Goal: Information Seeking & Learning: Learn about a topic

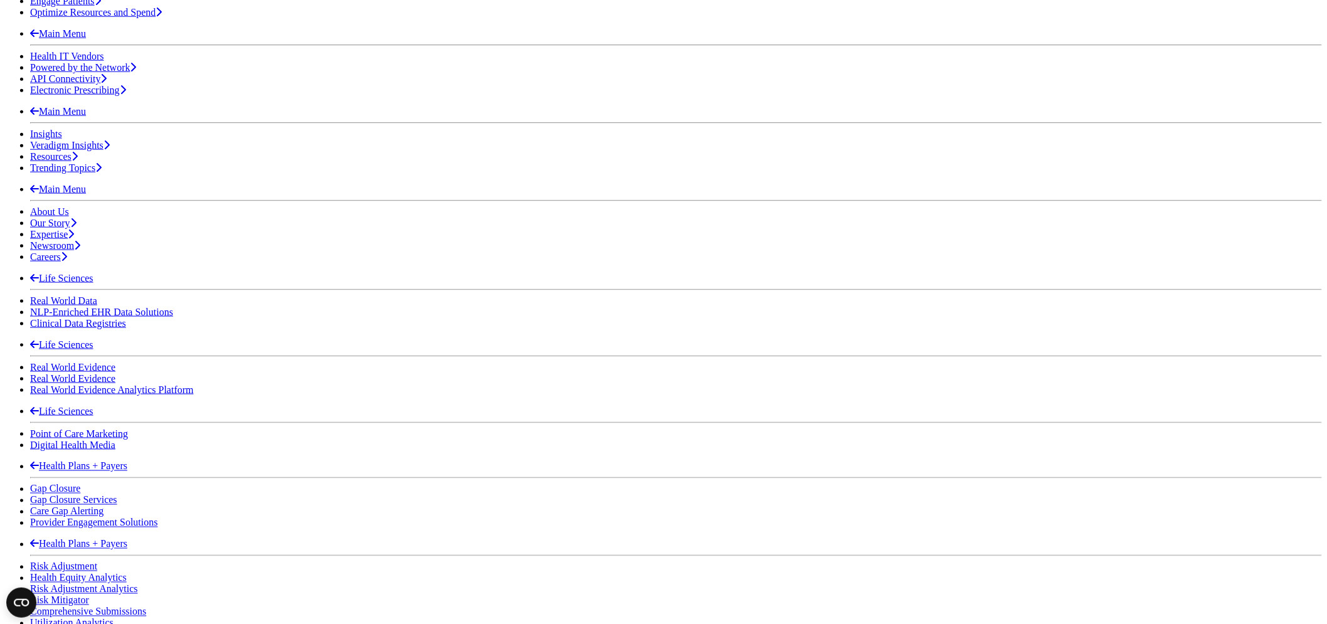
scroll to position [557, 0]
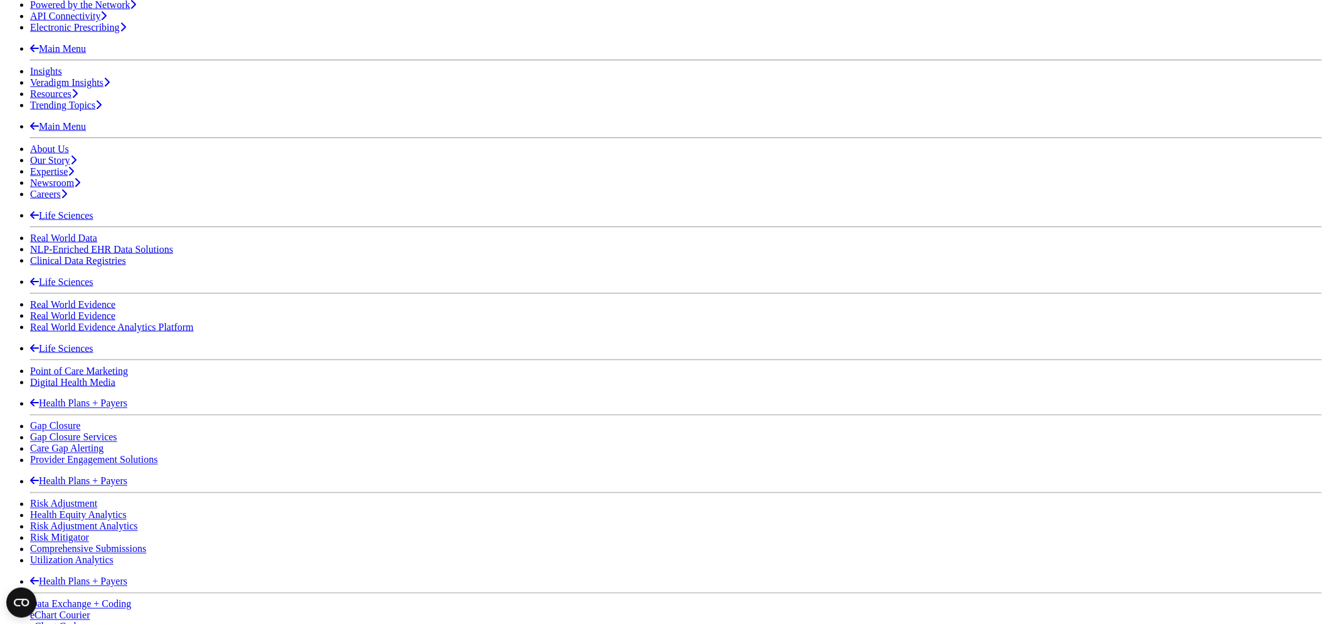
scroll to position [627, 0]
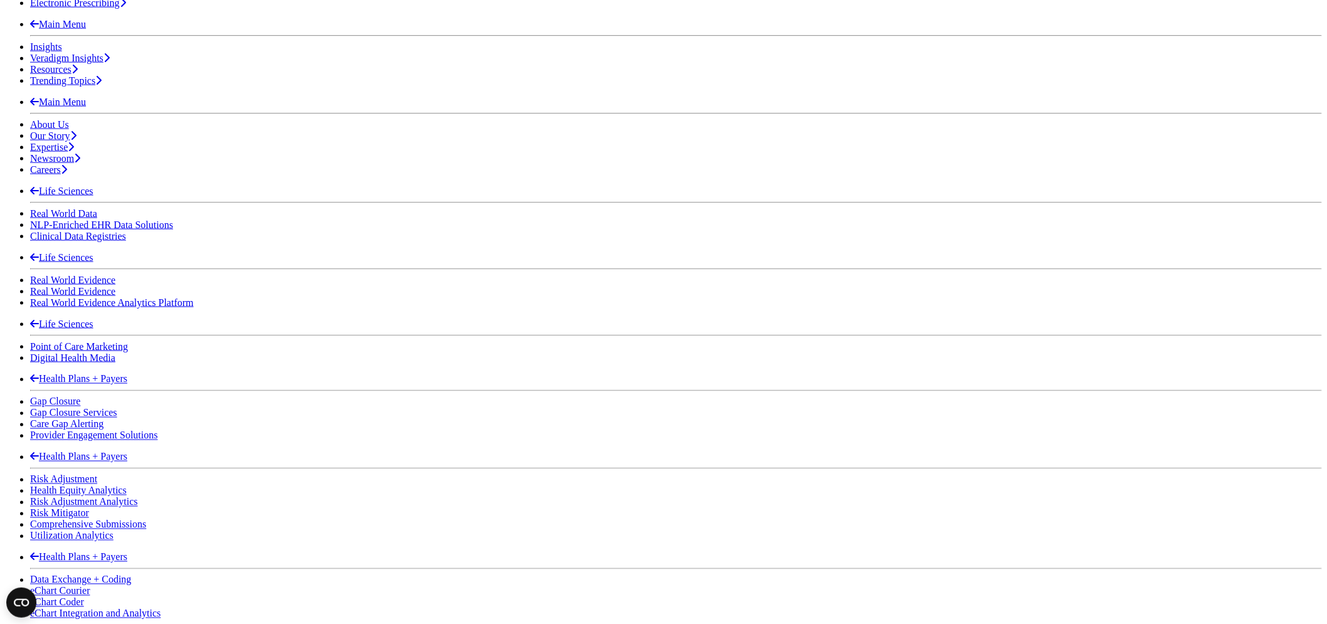
drag, startPoint x: 524, startPoint y: 390, endPoint x: 474, endPoint y: 384, distance: 50.5
copy li "Receive diagnostic orders and results directly in the EHR in real time to a, he…"
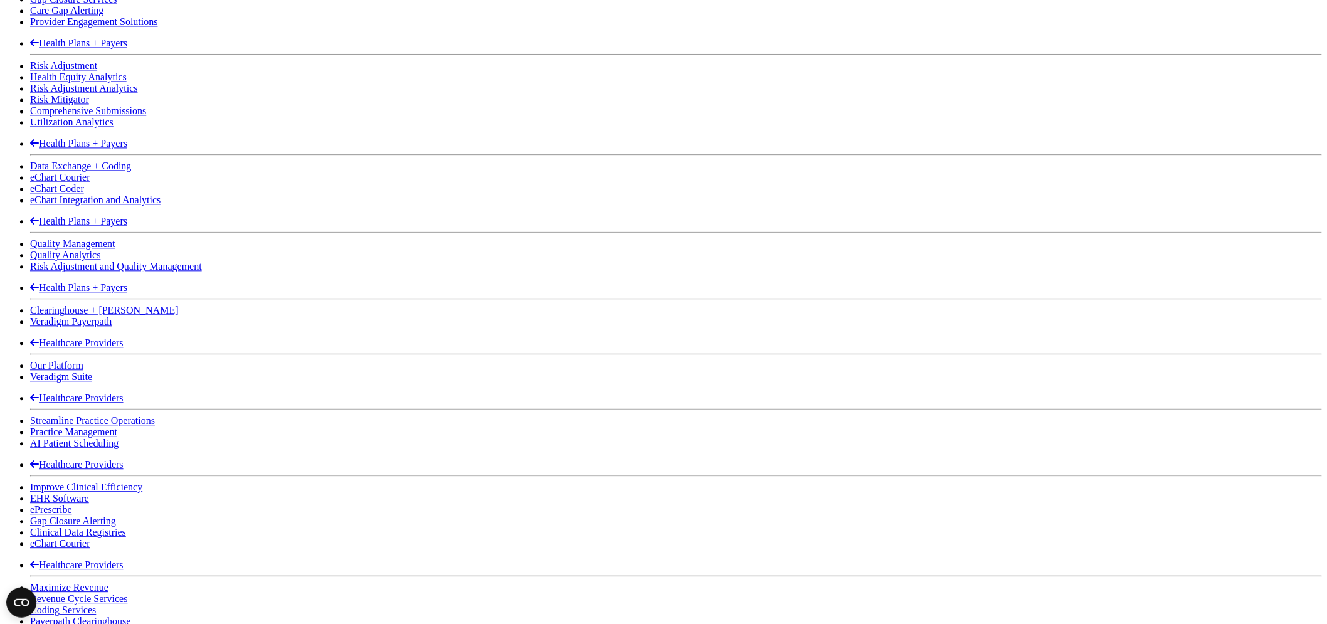
scroll to position [1043, 0]
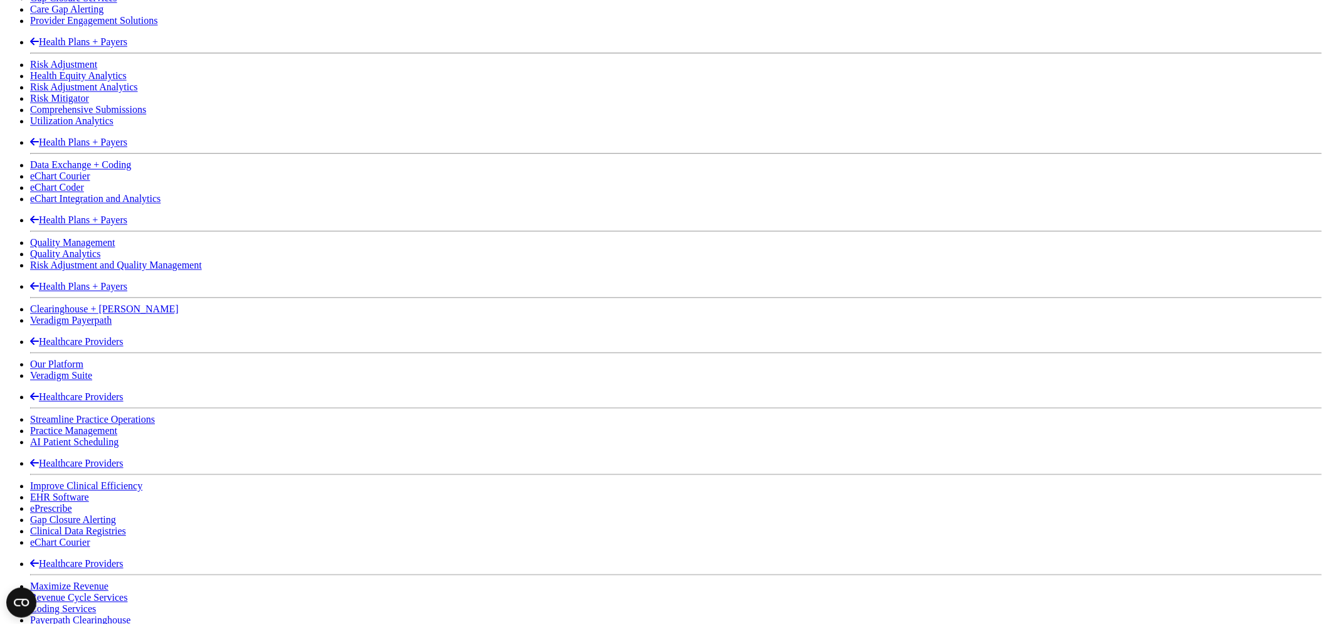
drag, startPoint x: 948, startPoint y: 447, endPoint x: 427, endPoint y: 309, distance: 539.2
copy span "Watch our video to learn more about Veradigm [PERSON_NAME]."
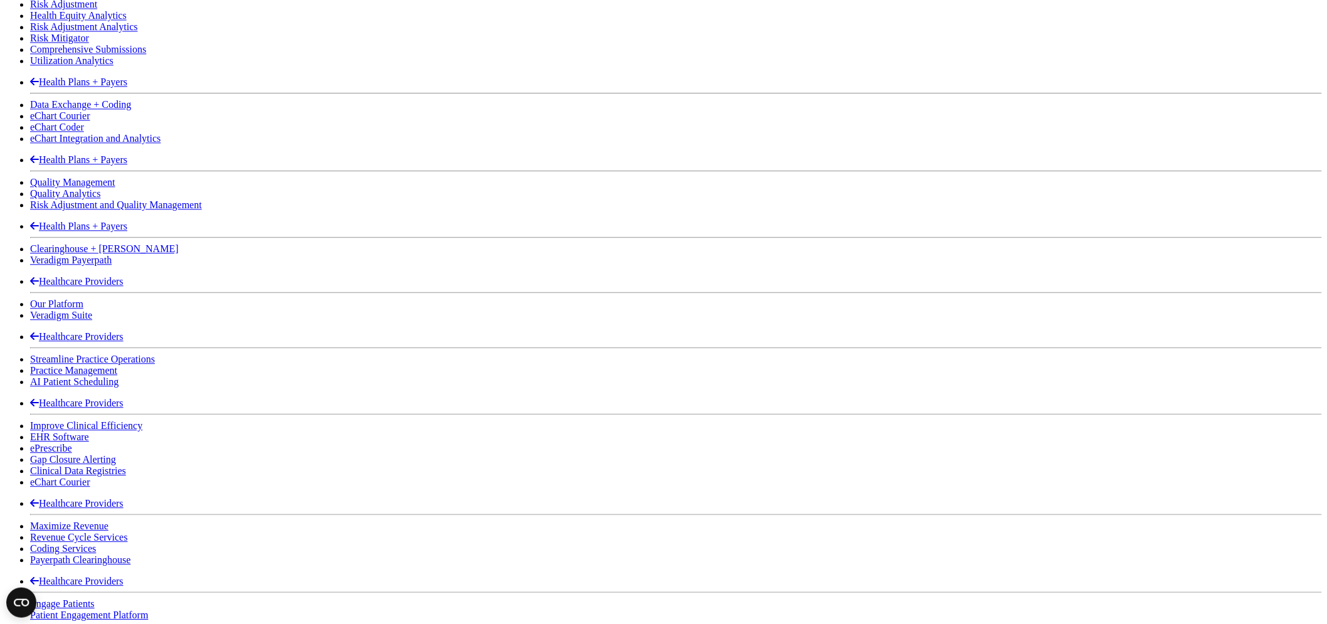
scroll to position [1182, 0]
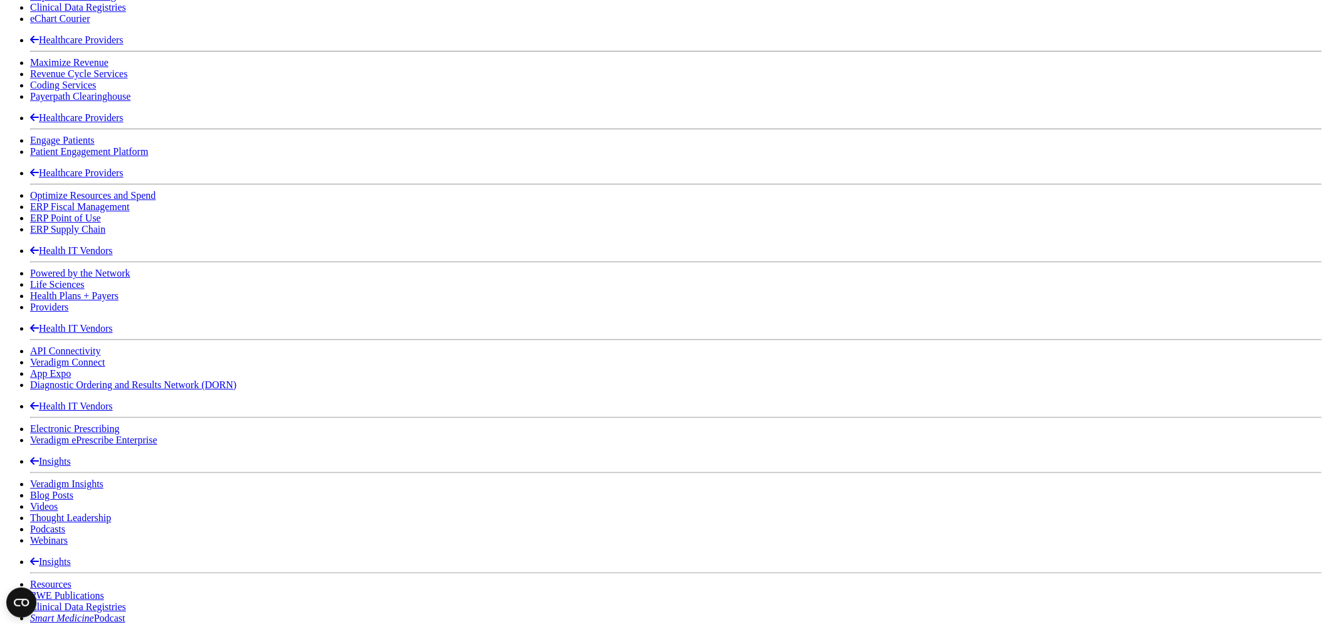
scroll to position [1600, 0]
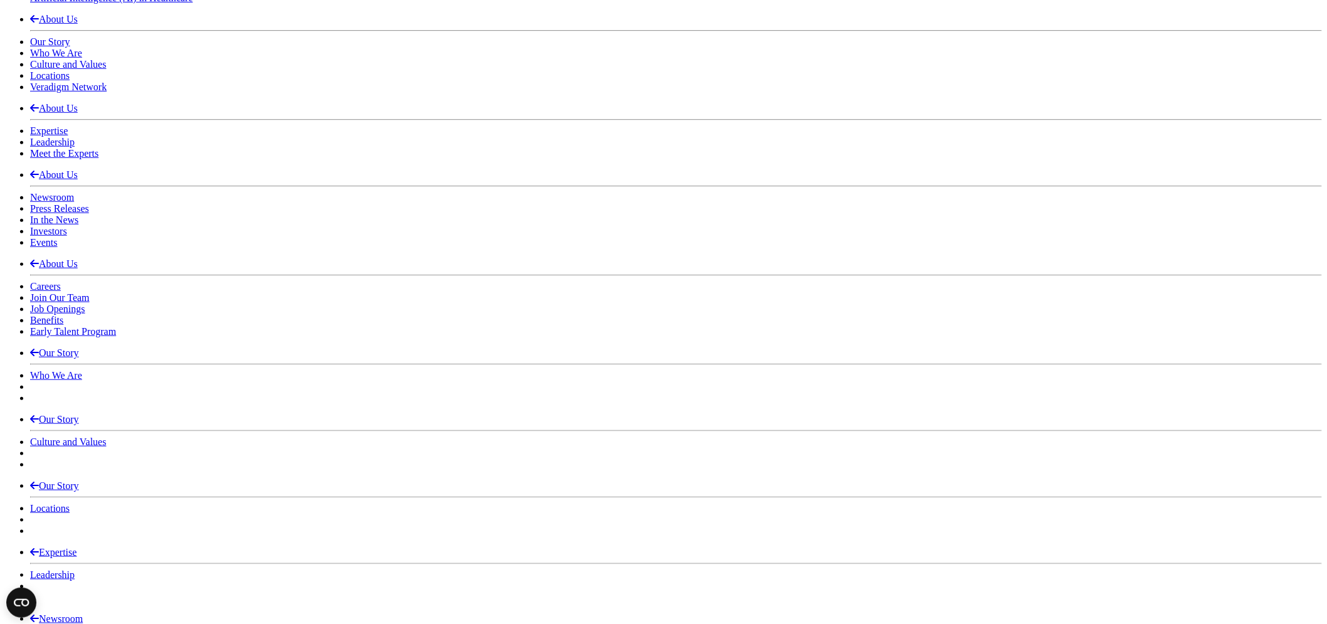
scroll to position [2300, 0]
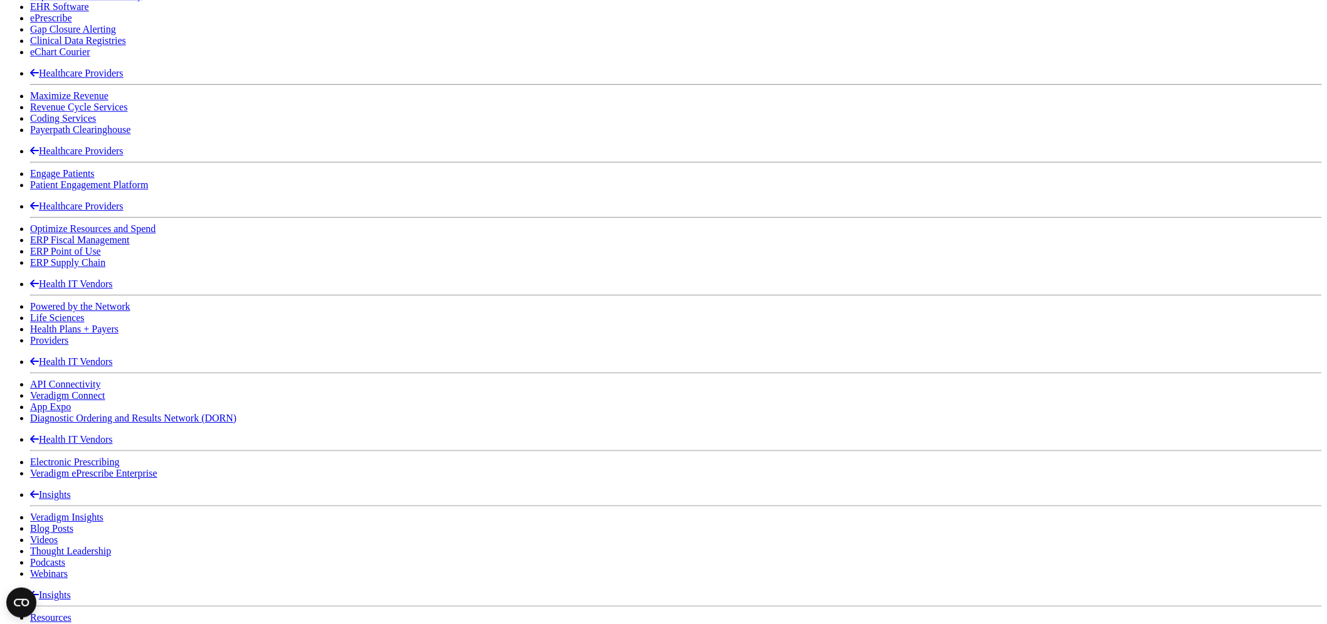
scroll to position [906, 0]
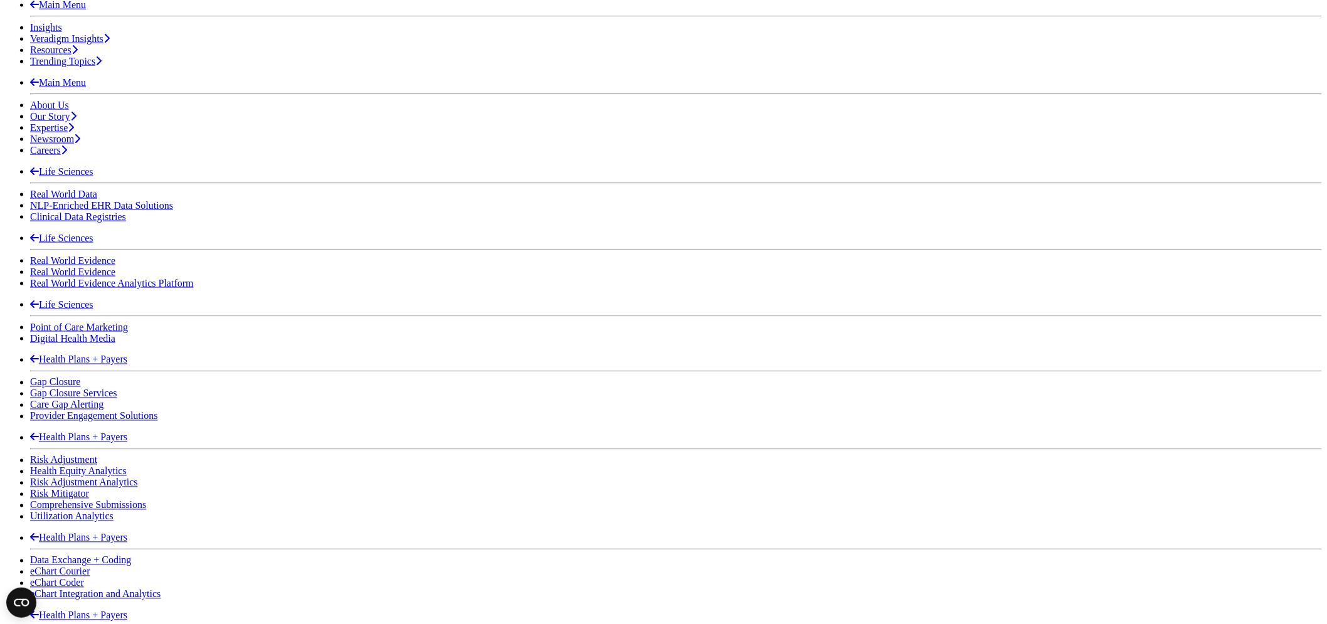
scroll to position [626, 0]
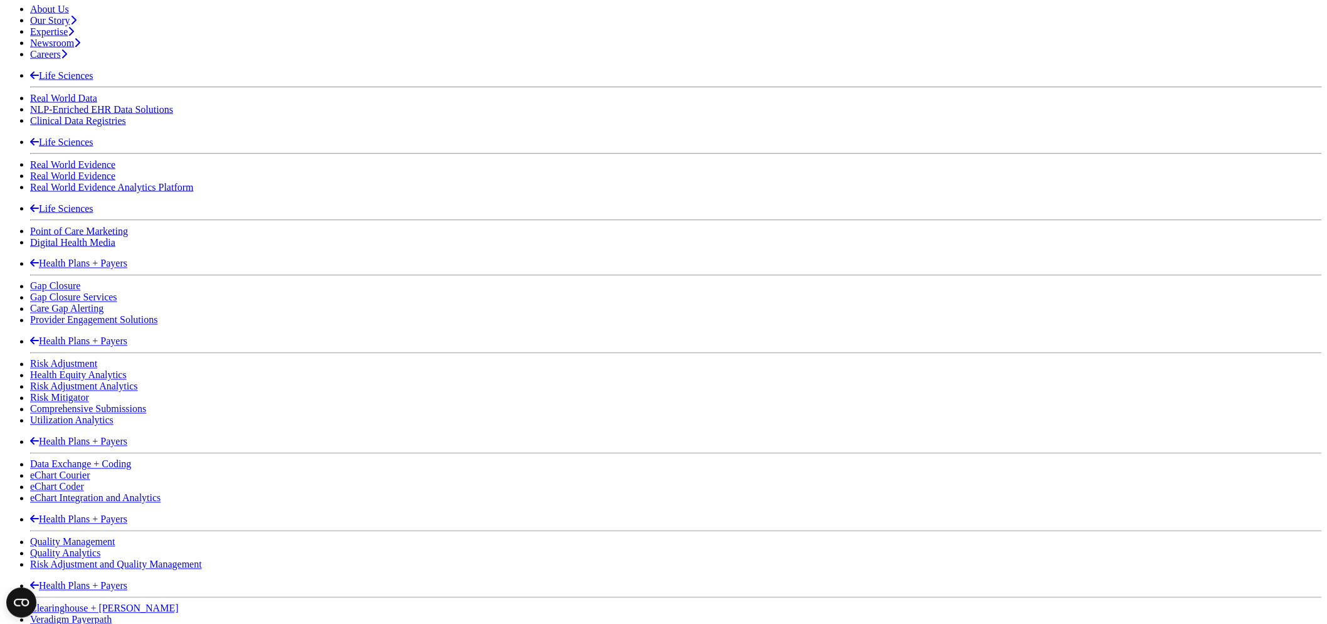
scroll to position [766, 0]
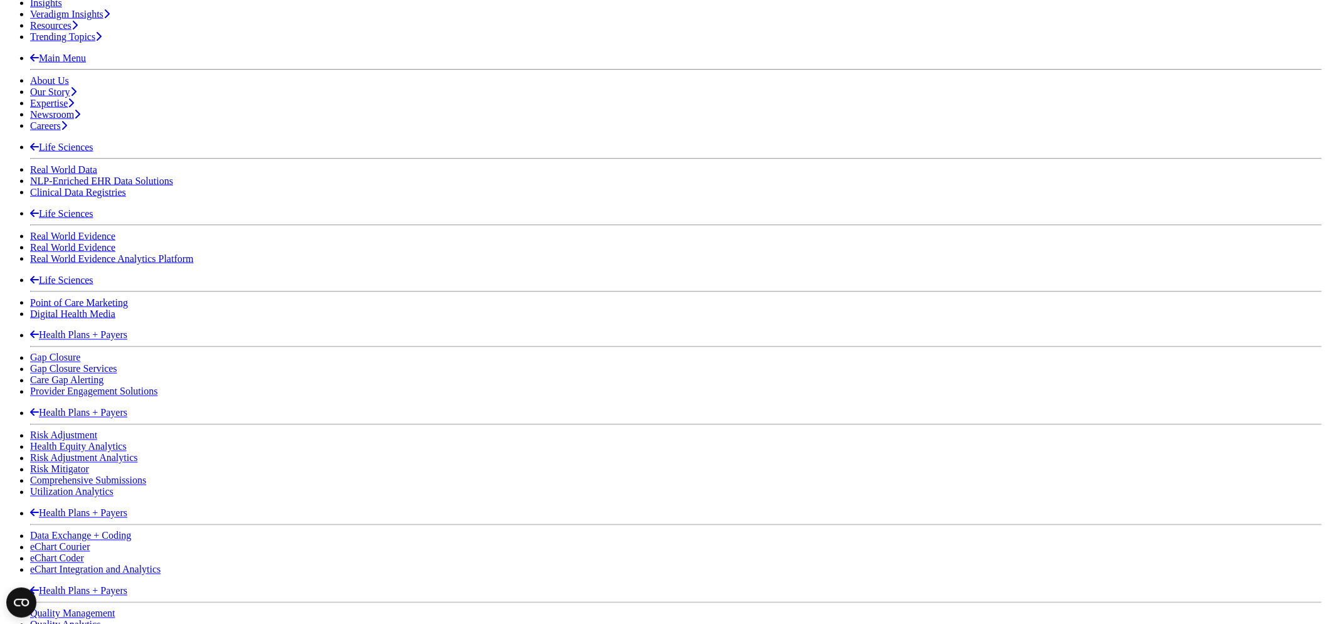
scroll to position [660, 0]
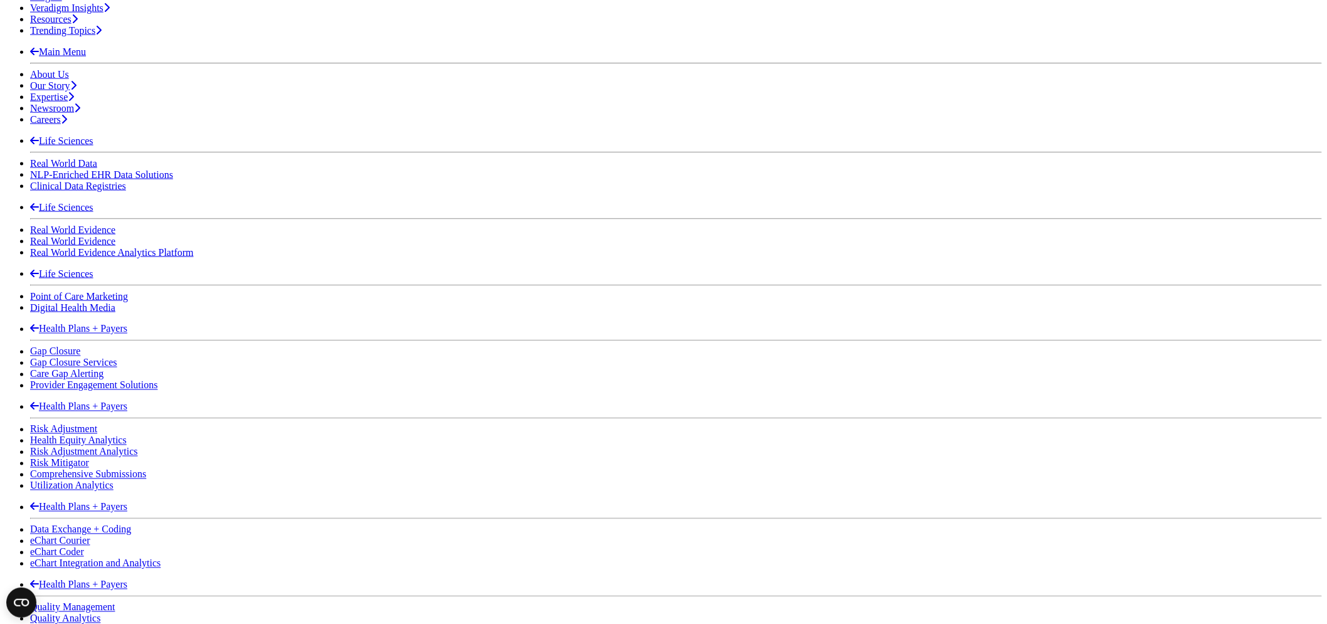
scroll to position [657, 0]
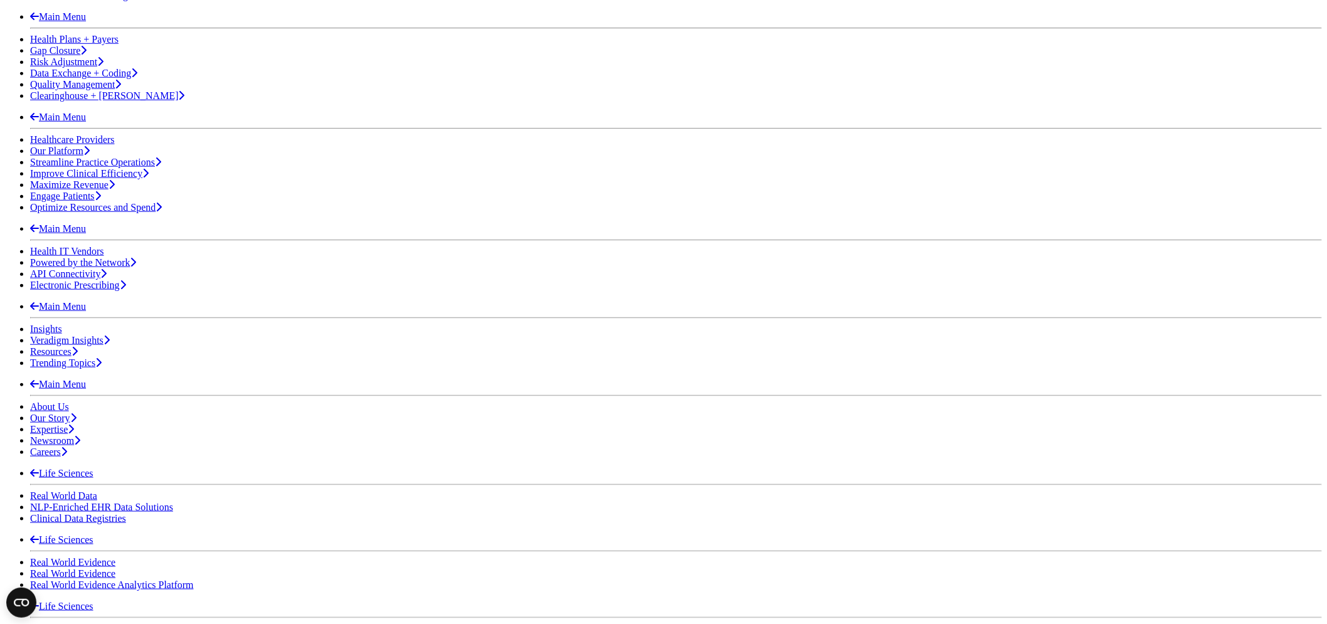
scroll to position [309, 0]
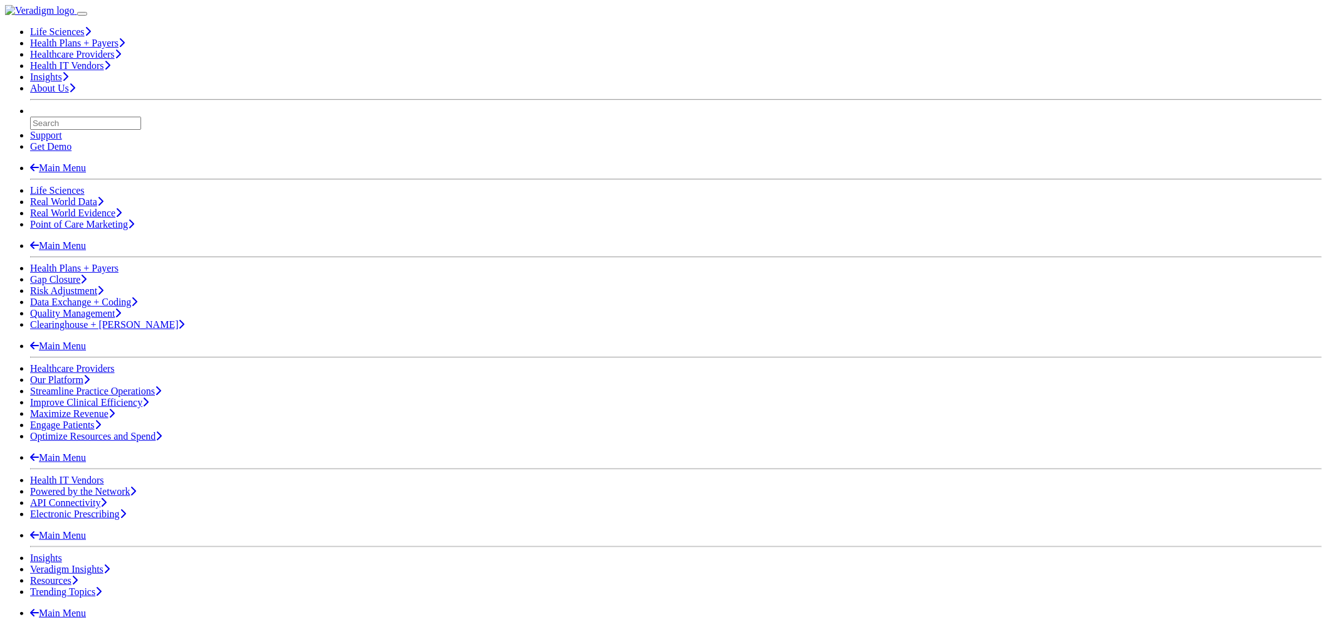
scroll to position [139, 0]
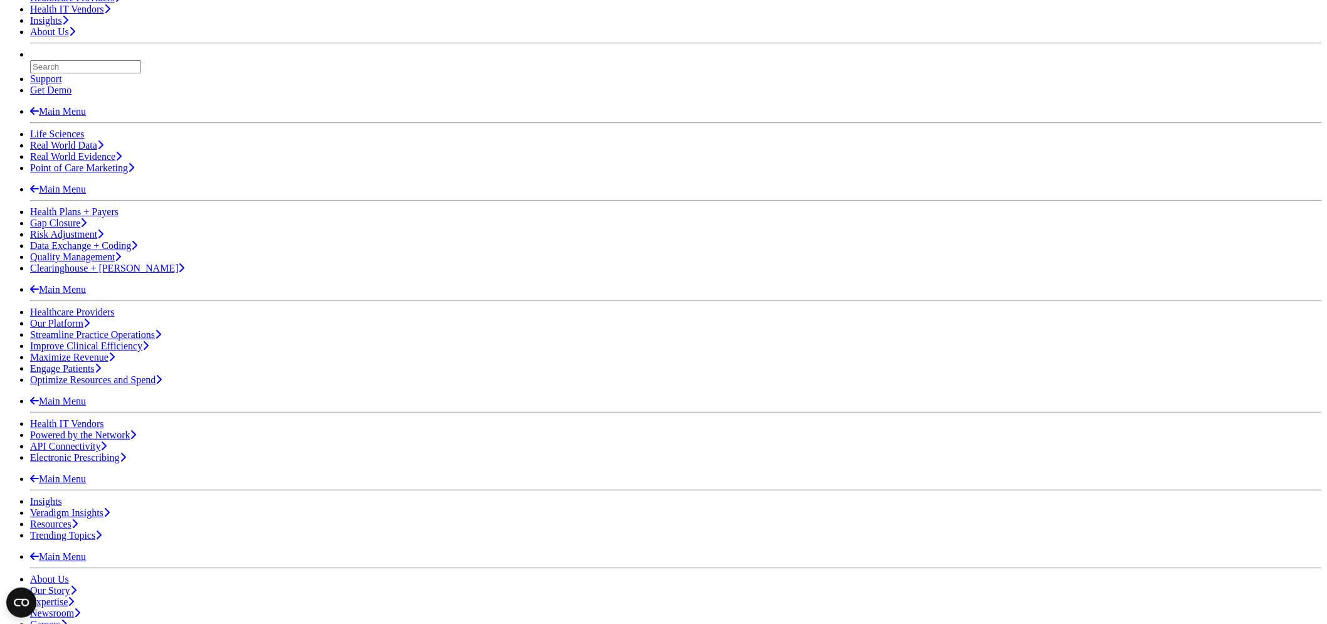
scroll to position [209, 0]
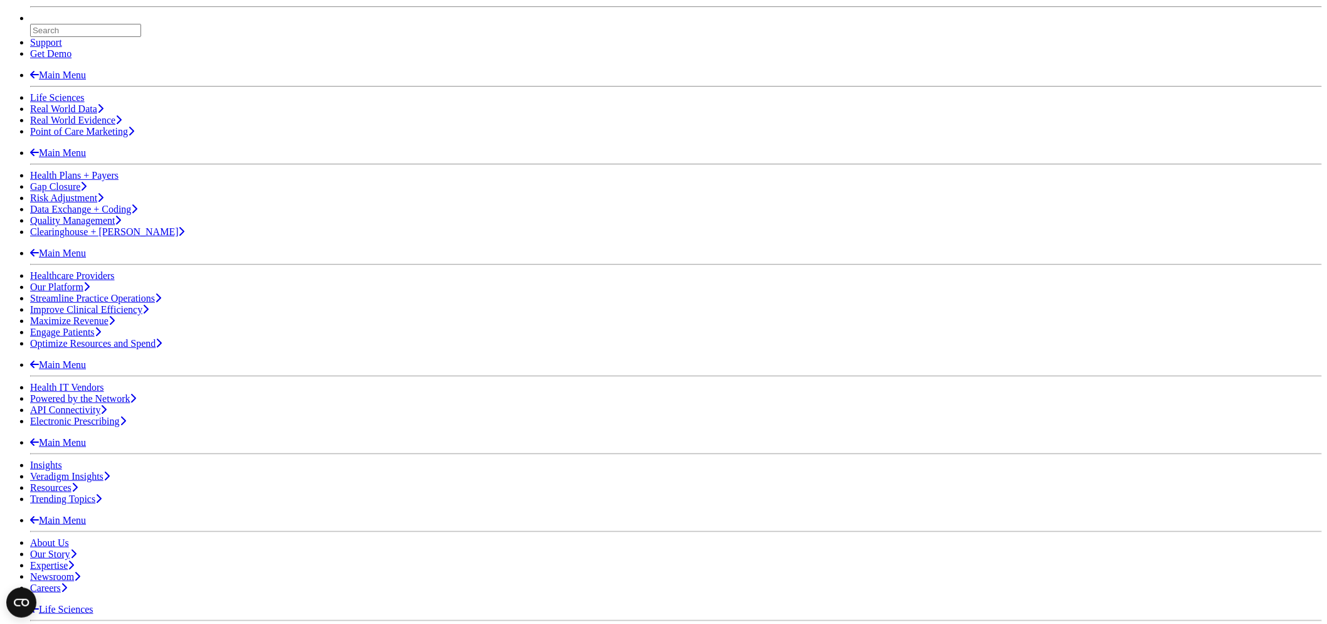
drag, startPoint x: 699, startPoint y: 529, endPoint x: 280, endPoint y: 355, distance: 453.6
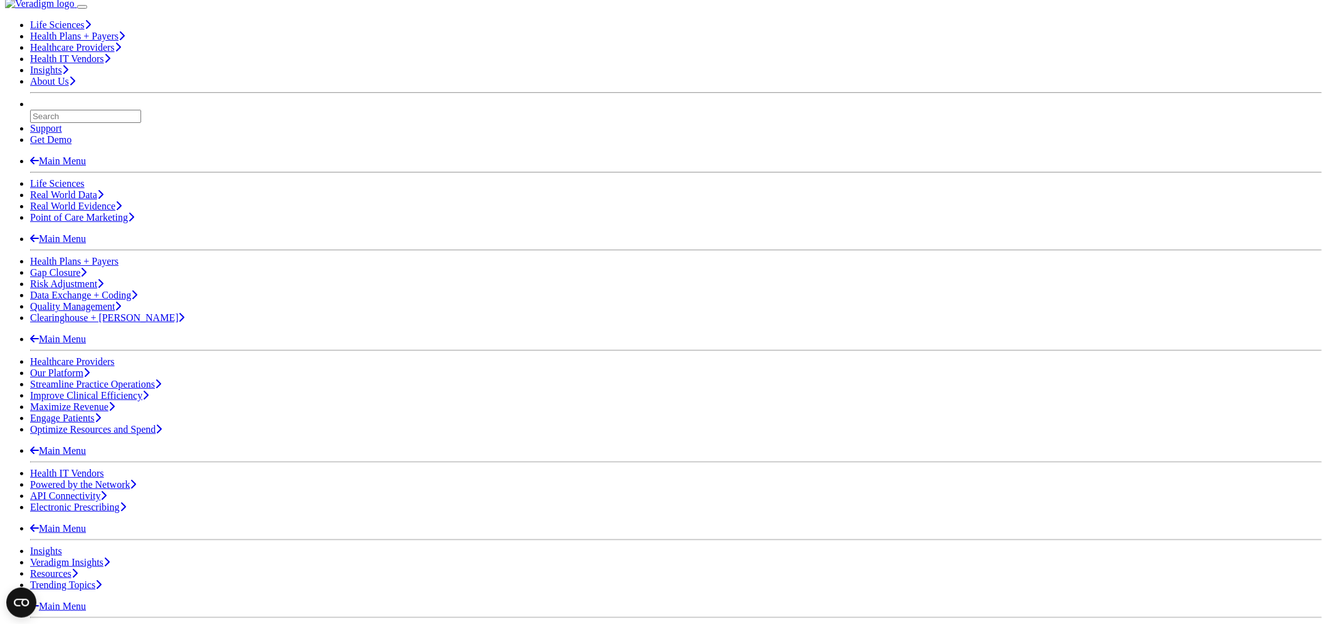
scroll to position [139, 0]
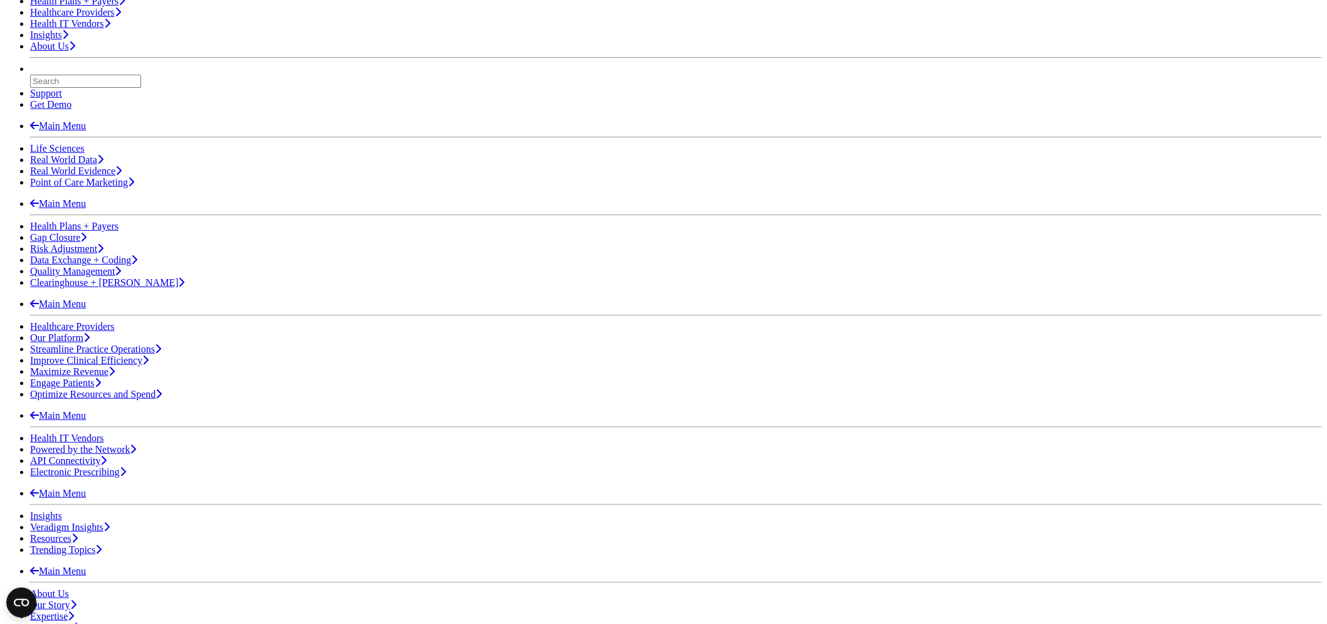
scroll to position [209, 0]
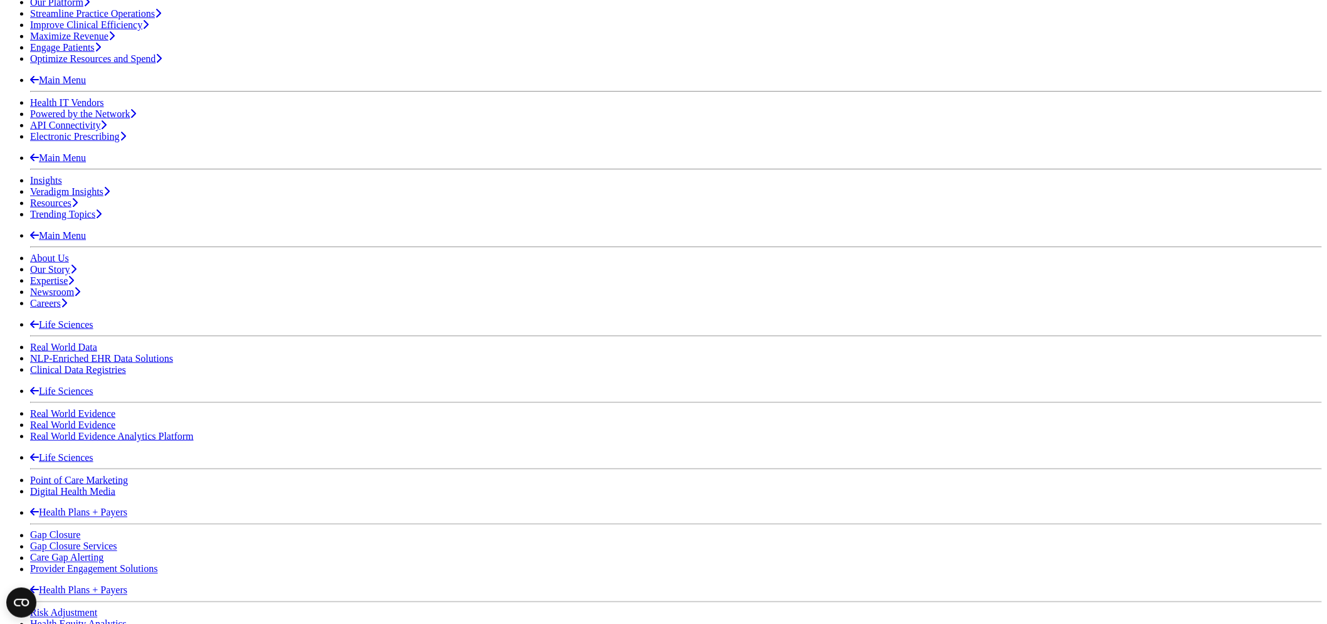
scroll to position [487, 0]
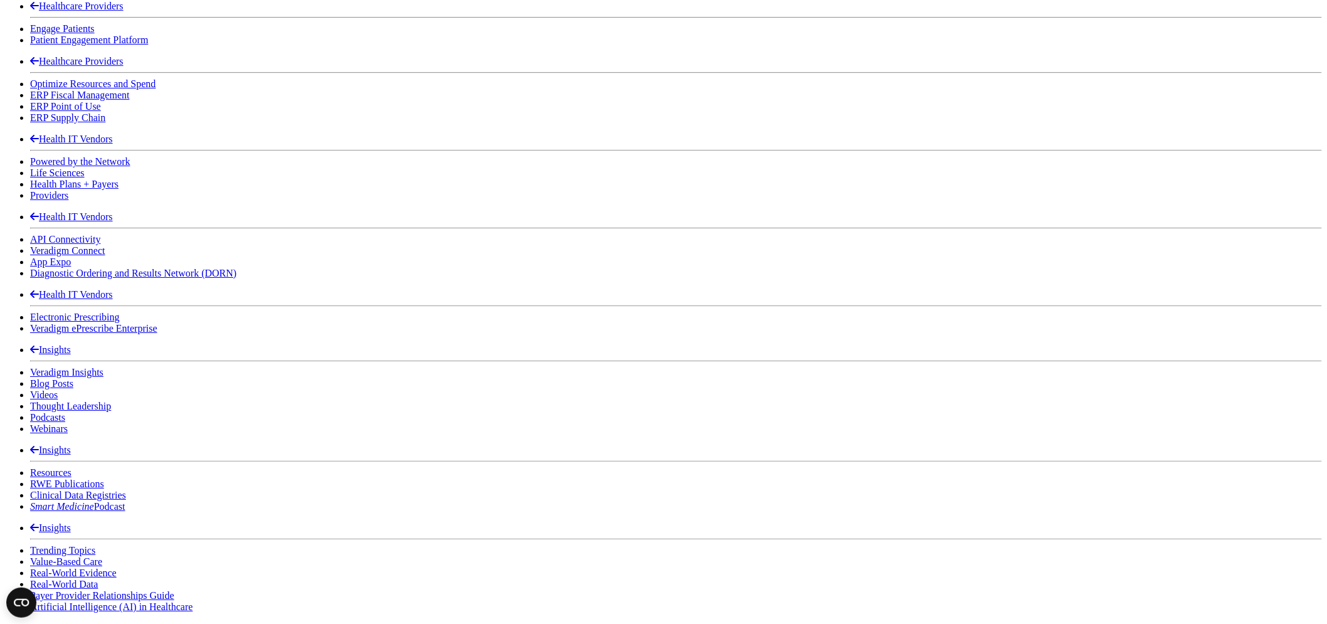
scroll to position [1672, 0]
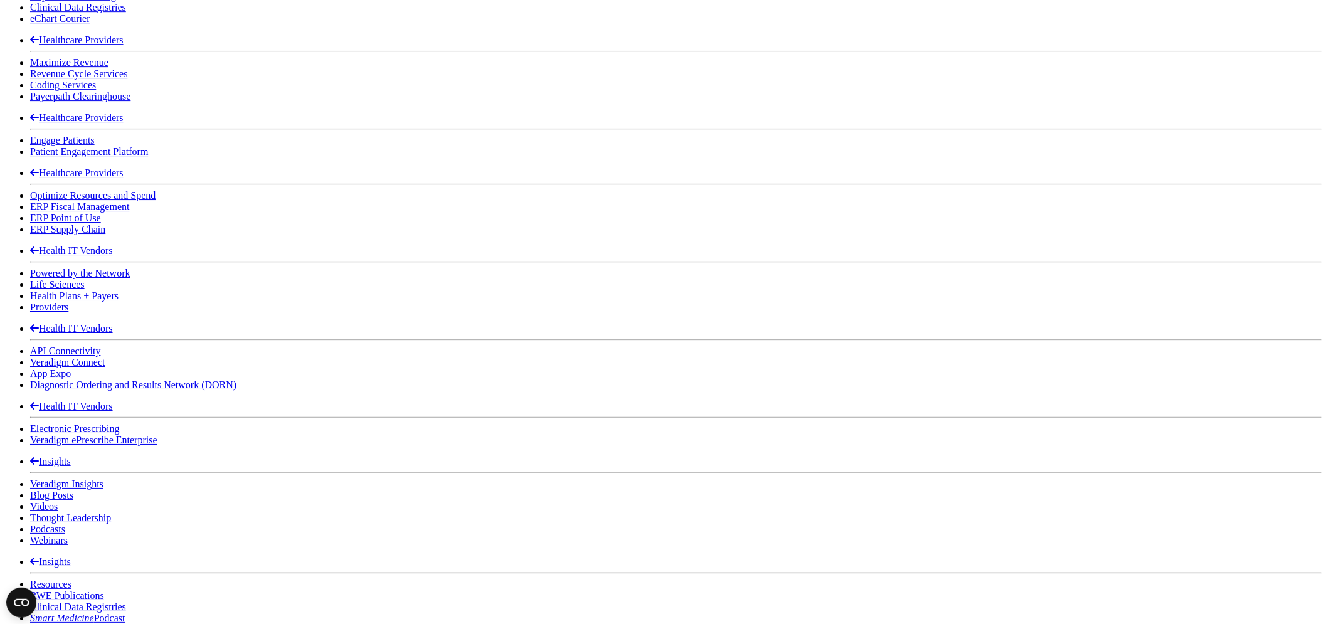
type input "state of frank"
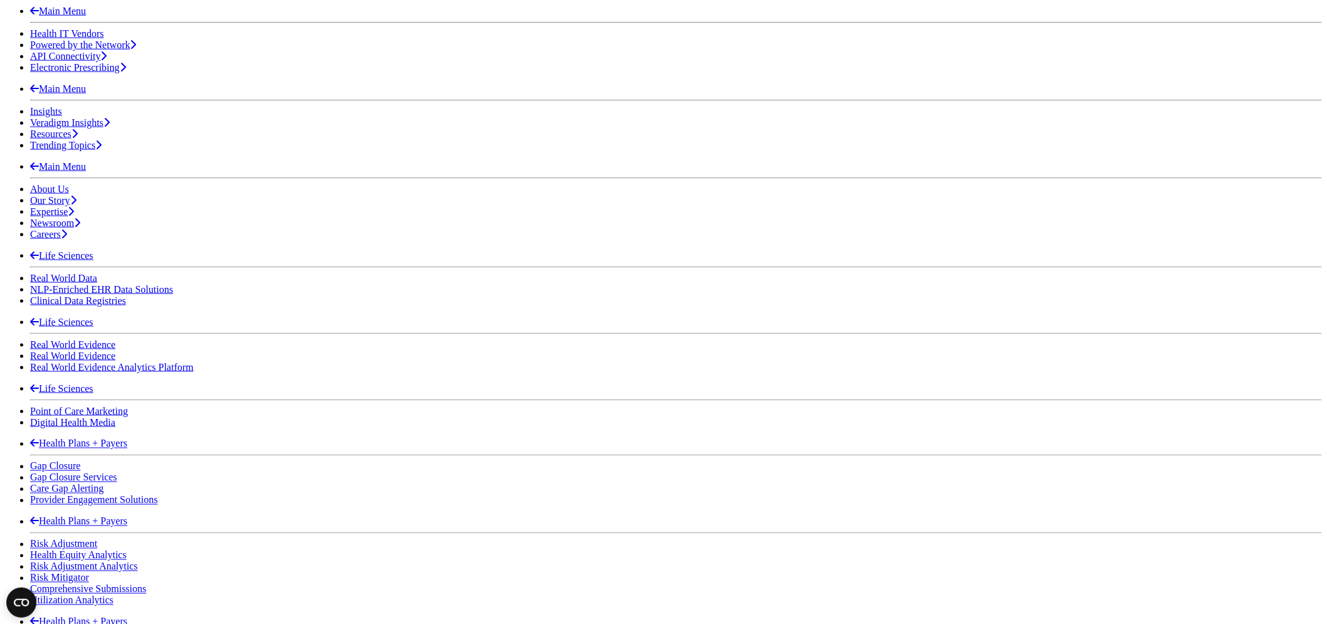
scroll to position [557, 0]
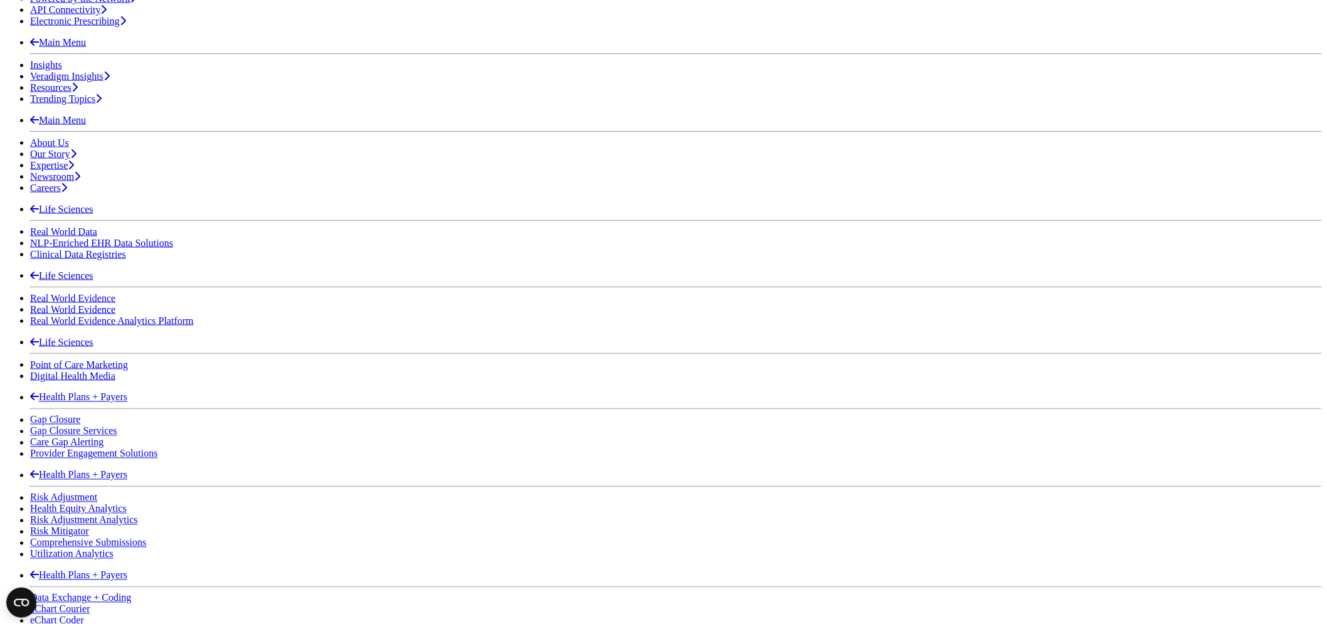
scroll to position [697, 0]
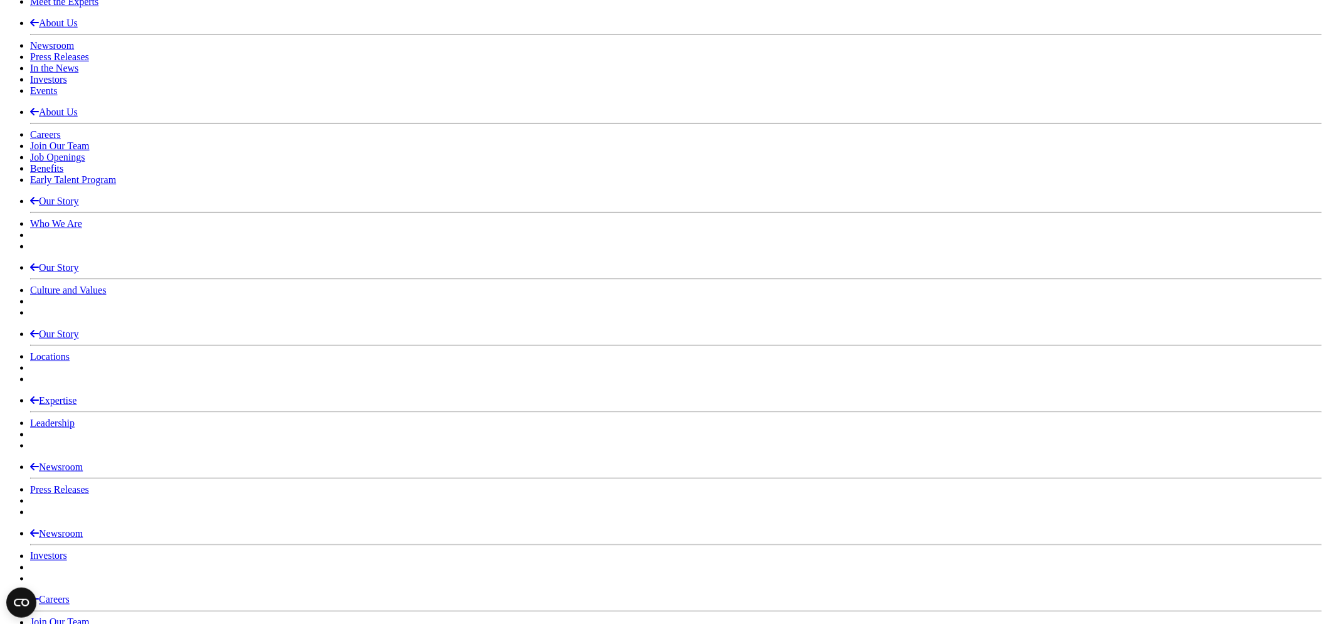
scroll to position [1951, 0]
